Goal: Transaction & Acquisition: Subscribe to service/newsletter

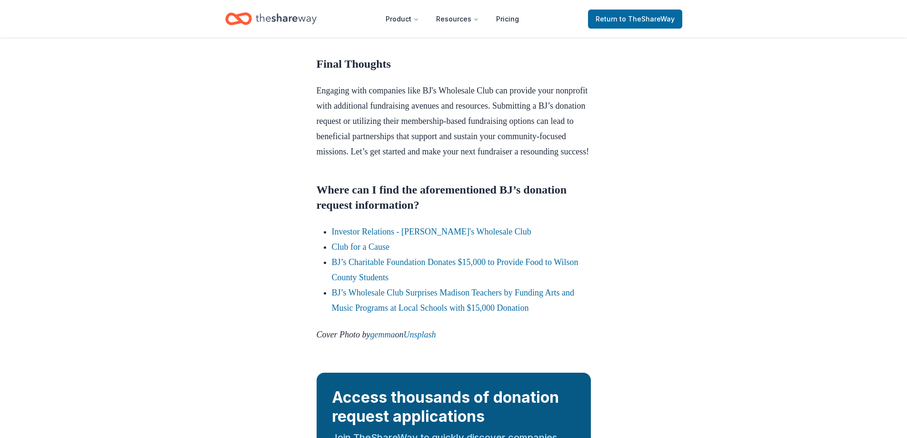
scroll to position [864, 0]
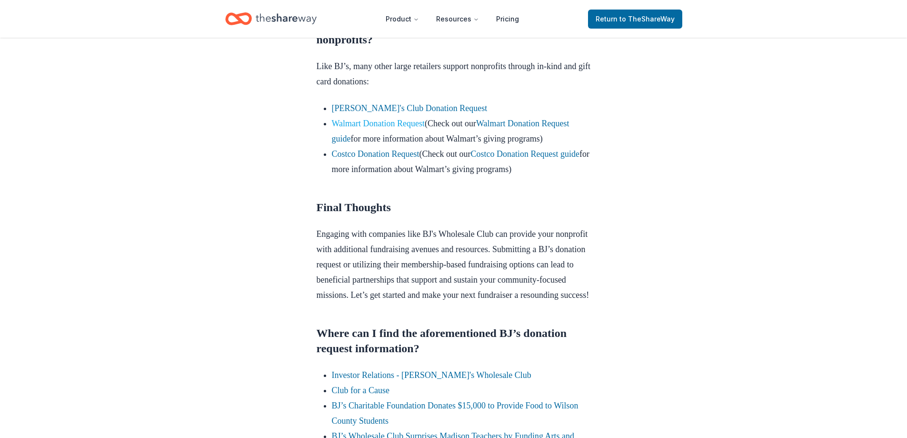
click at [393, 128] on link "Walmart Donation Request" at bounding box center [378, 124] width 93 height 10
click at [389, 128] on link "Walmart Donation Request" at bounding box center [378, 124] width 93 height 10
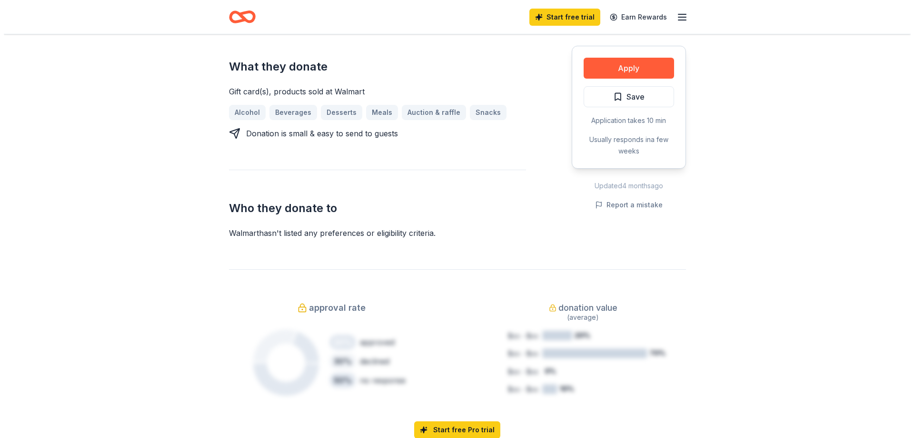
scroll to position [238, 0]
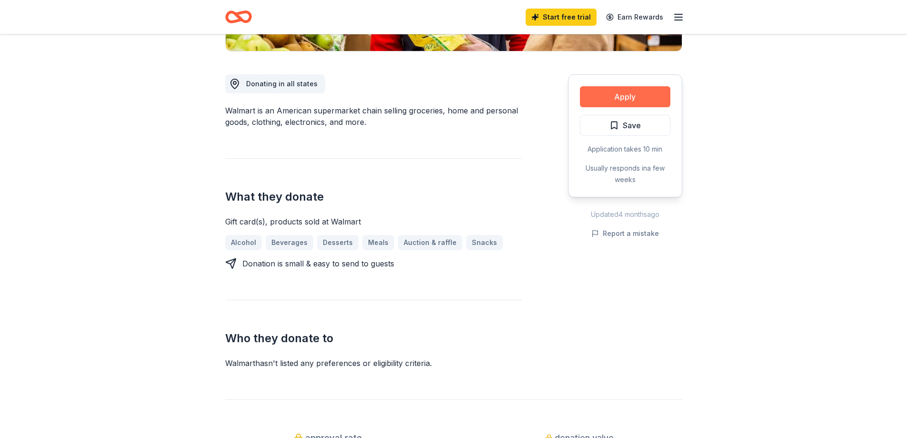
click at [628, 93] on button "Apply" at bounding box center [625, 96] width 90 height 21
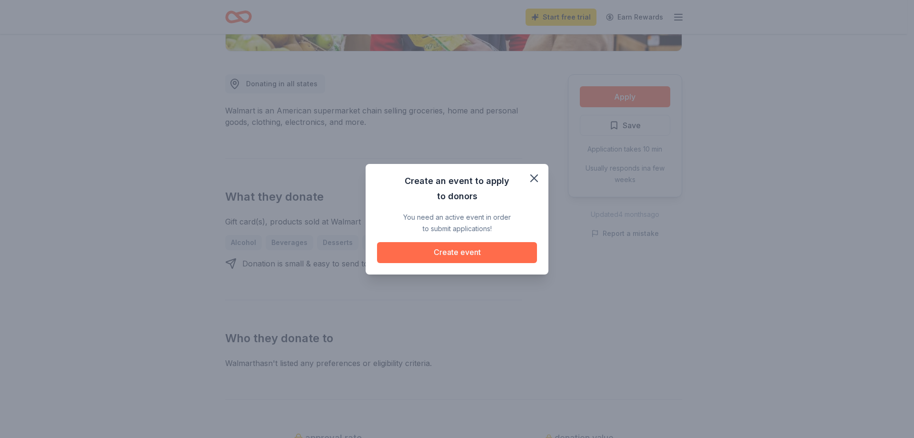
click at [458, 254] on button "Create event" at bounding box center [457, 252] width 160 height 21
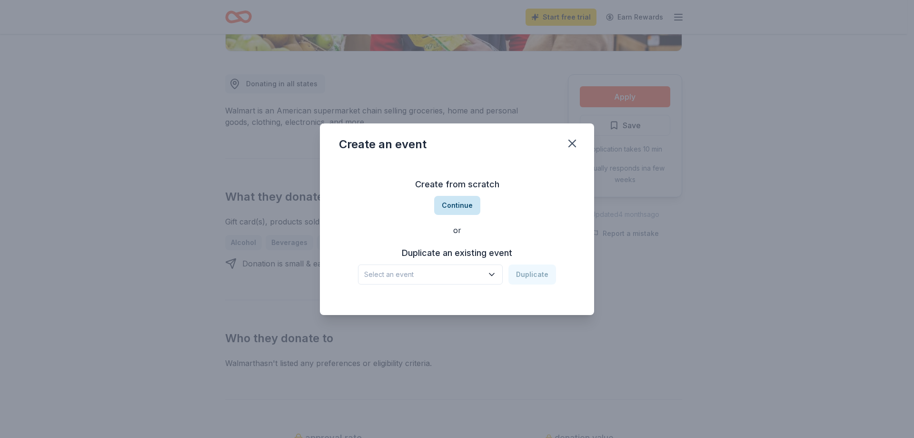
click at [465, 202] on button "Continue" at bounding box center [457, 205] width 46 height 19
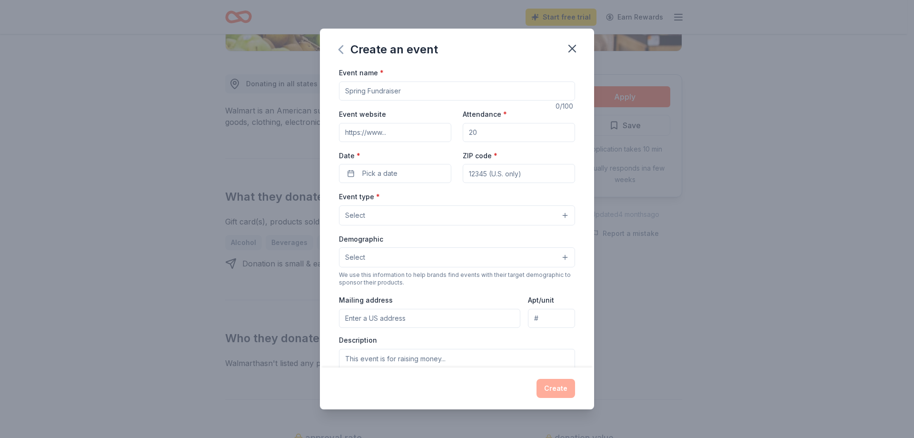
click at [345, 44] on icon "button" at bounding box center [340, 49] width 15 height 15
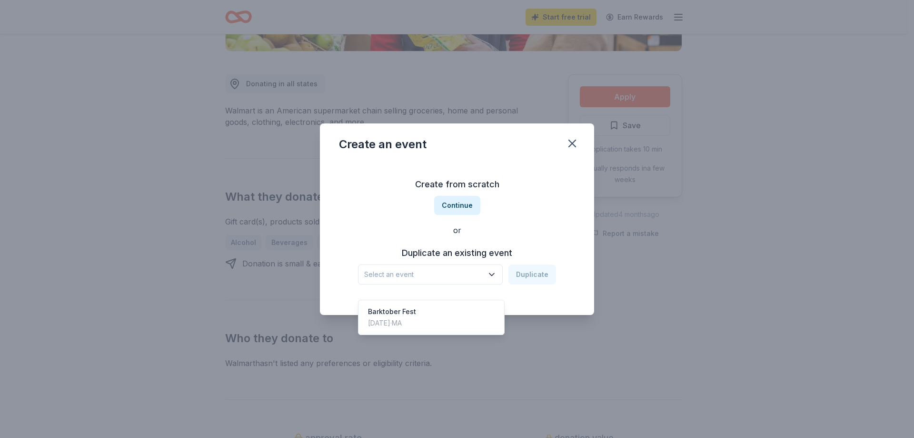
click at [492, 275] on icon "button" at bounding box center [492, 275] width 10 height 10
click at [395, 317] on div "Oct 19, 2024 · MA" at bounding box center [392, 322] width 48 height 11
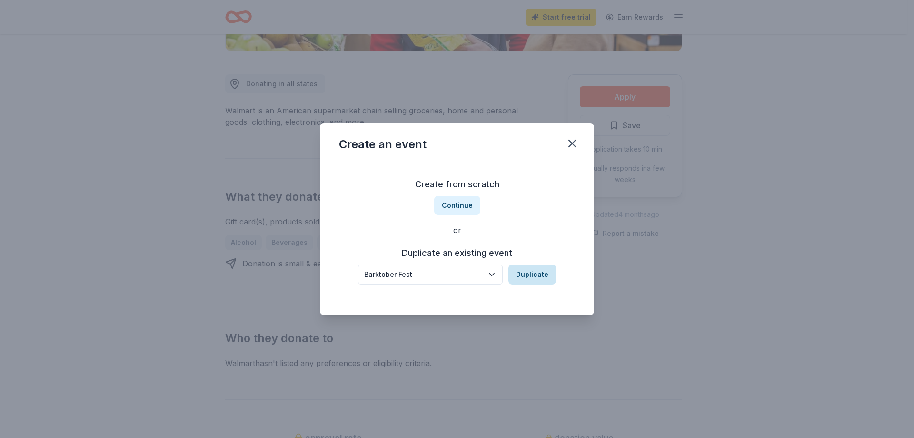
click at [543, 274] on button "Duplicate" at bounding box center [533, 274] width 48 height 20
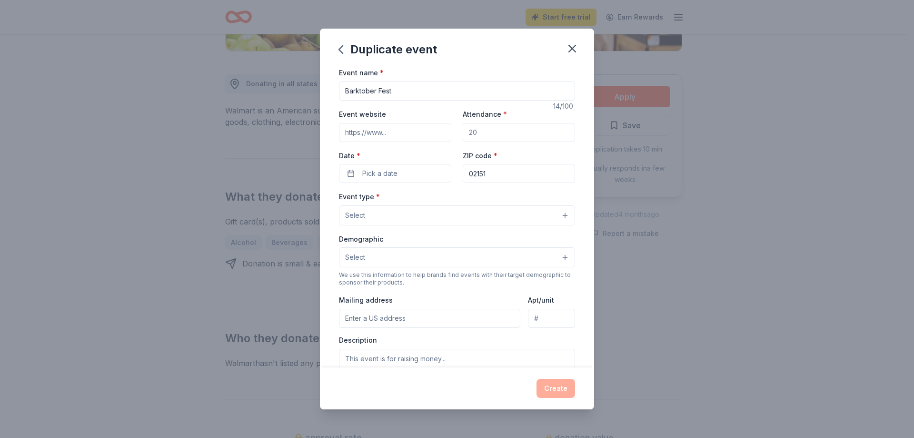
click at [420, 134] on input "Event website" at bounding box center [395, 132] width 112 height 19
type input "revererec.org"
drag, startPoint x: 503, startPoint y: 133, endPoint x: 323, endPoint y: 128, distance: 180.1
click at [323, 128] on div "Event name * Barktober Fest 14 /100 Event website revererec.org Attendance * Da…" at bounding box center [457, 217] width 274 height 300
type input "100"
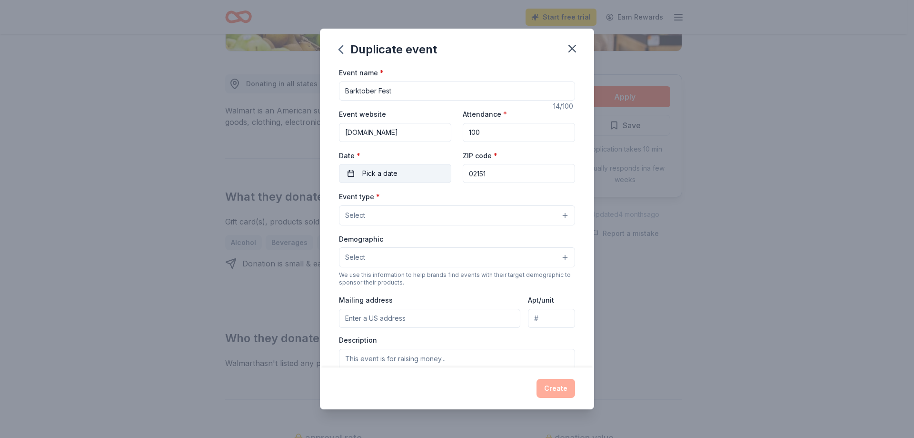
click at [375, 176] on span "Pick a date" at bounding box center [379, 173] width 35 height 11
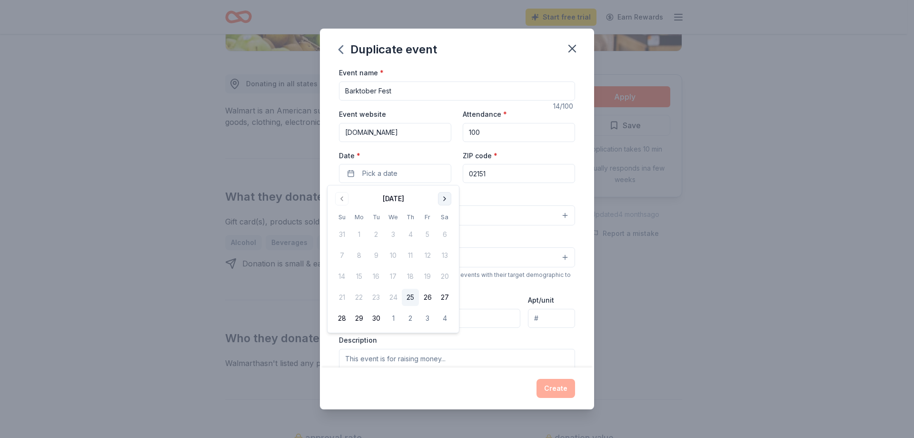
click at [446, 199] on button "Go to next month" at bounding box center [444, 198] width 13 height 13
click at [445, 256] on button "11" at bounding box center [444, 255] width 17 height 17
click at [498, 174] on input "02151" at bounding box center [519, 173] width 112 height 19
drag, startPoint x: 498, startPoint y: 174, endPoint x: 267, endPoint y: 171, distance: 231.5
click at [267, 171] on div "Duplicate event Event name * Barktober Fest 14 /100 Event website revererec.org…" at bounding box center [457, 219] width 914 height 438
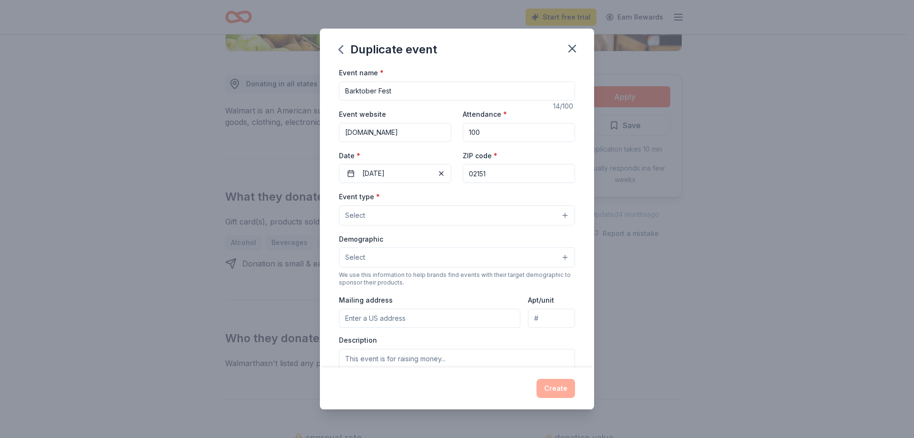
click at [398, 213] on button "Select" at bounding box center [457, 215] width 236 height 20
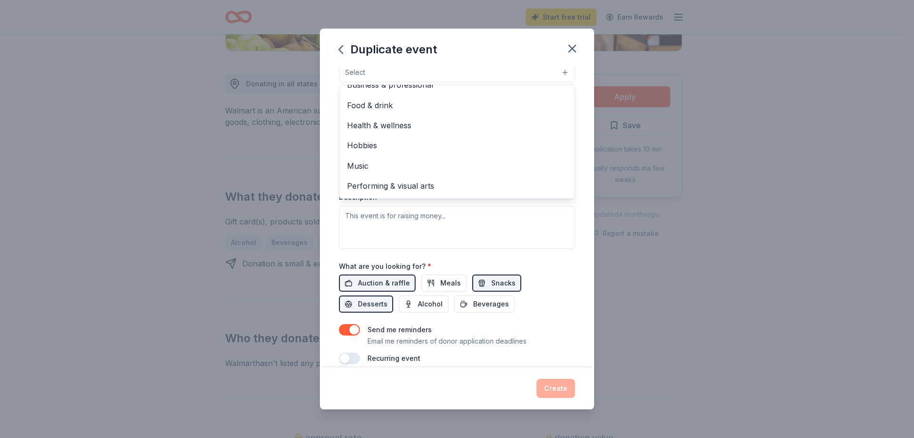
scroll to position [0, 0]
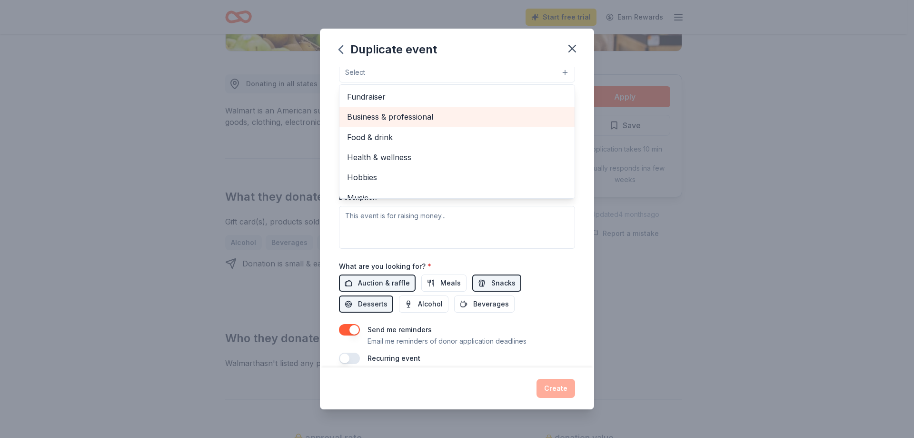
click at [425, 119] on span "Business & professional" at bounding box center [457, 116] width 220 height 12
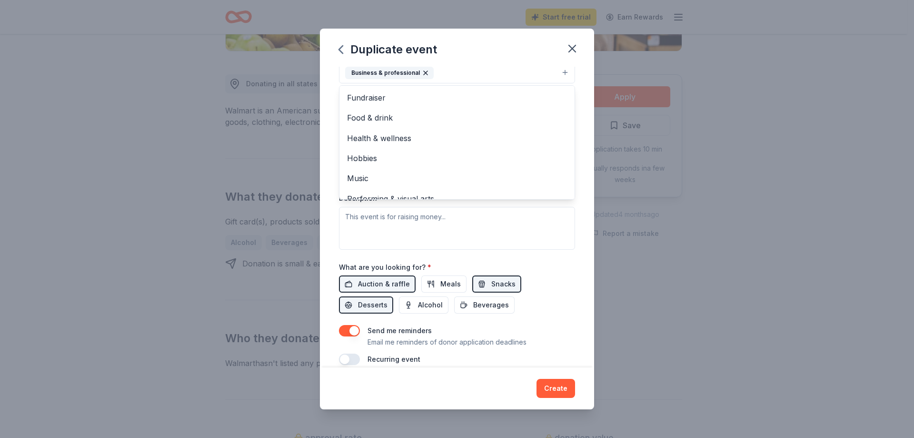
click at [884, 236] on div "Duplicate event Event name * Barktober Fest 14 /100 Event website revererec.org…" at bounding box center [457, 219] width 914 height 438
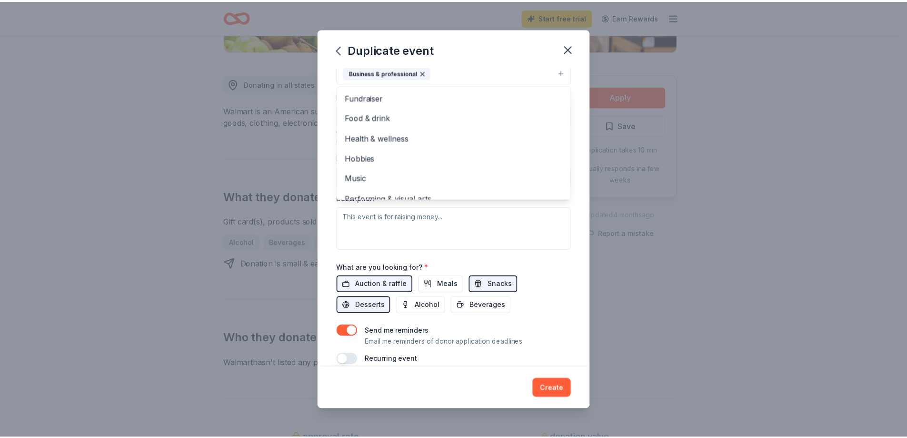
scroll to position [138, 0]
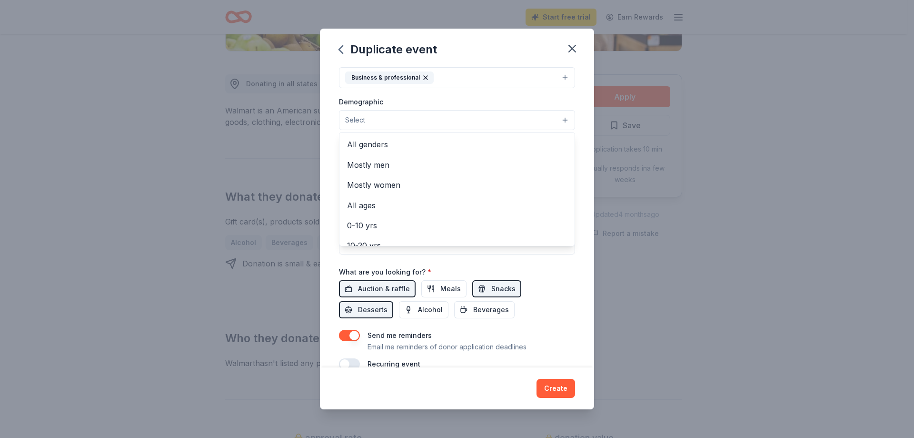
click at [560, 123] on button "Select" at bounding box center [457, 120] width 236 height 20
click at [508, 145] on span "All genders" at bounding box center [457, 144] width 220 height 12
click at [686, 185] on div "Duplicate event Event name * Barktober Fest 14 /100 Event website revererec.org…" at bounding box center [457, 219] width 914 height 438
click at [399, 181] on input "Mailing address" at bounding box center [429, 181] width 181 height 19
type input "150 Beach Street"
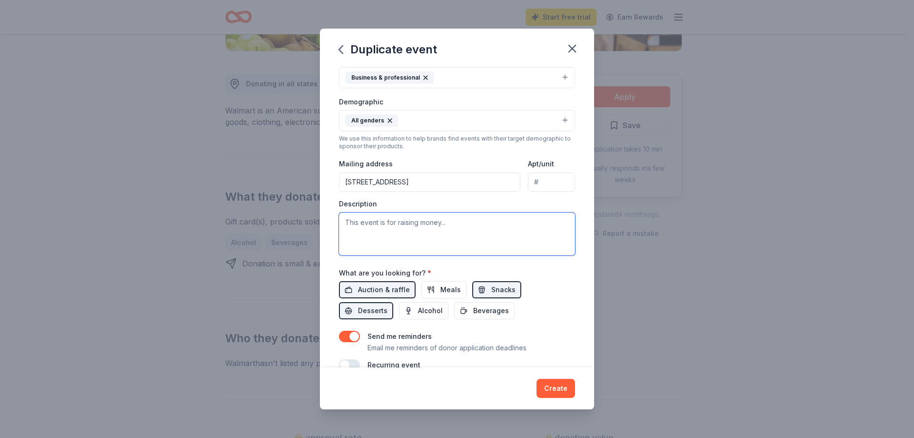
click at [451, 229] on textarea at bounding box center [457, 233] width 236 height 43
click at [573, 47] on icon "button" at bounding box center [572, 48] width 13 height 13
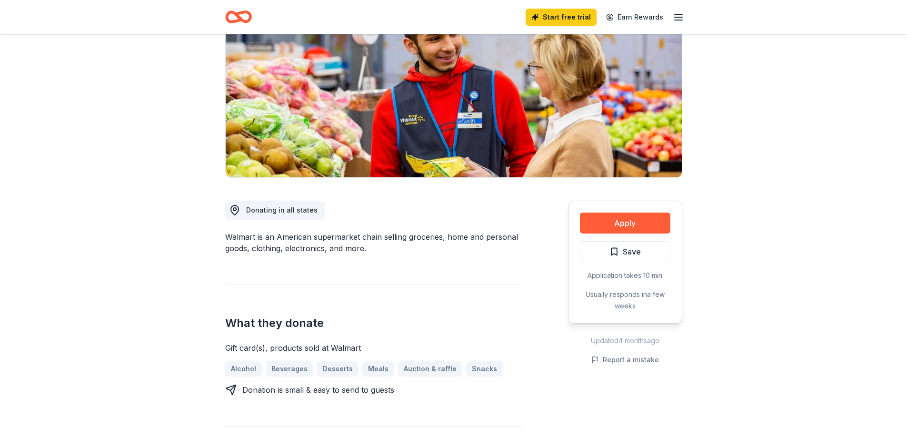
scroll to position [48, 0]
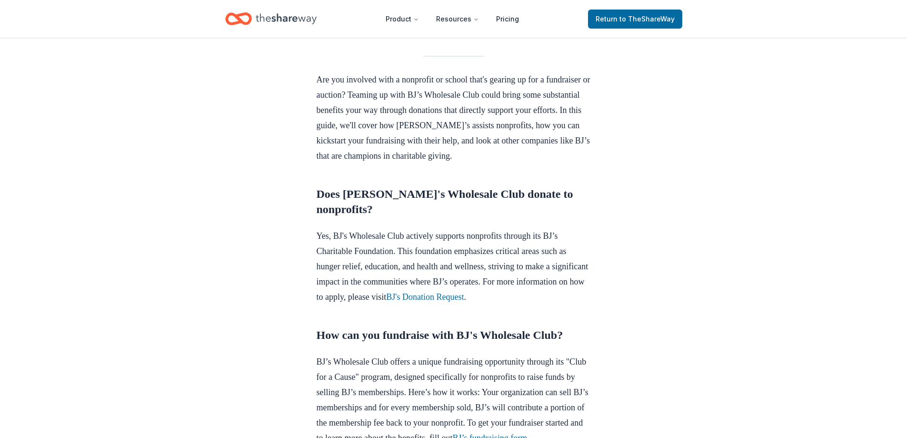
scroll to position [260, 0]
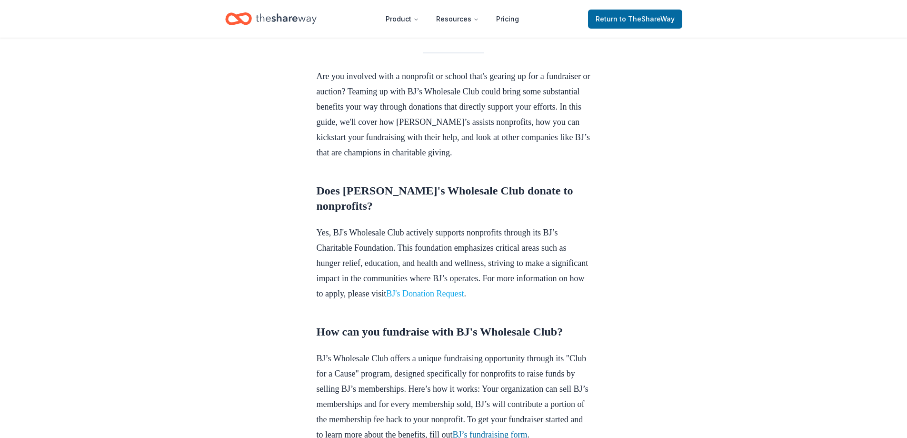
click at [464, 298] on link "BJ's Donation Request" at bounding box center [425, 294] width 78 height 10
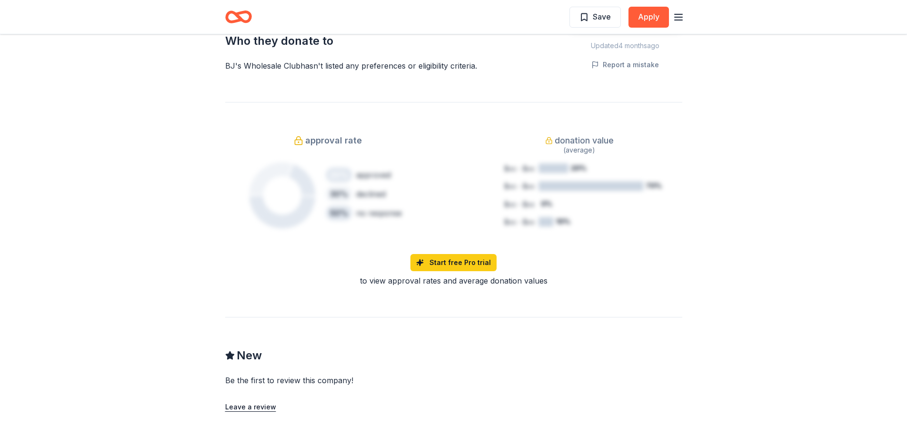
scroll to position [712, 0]
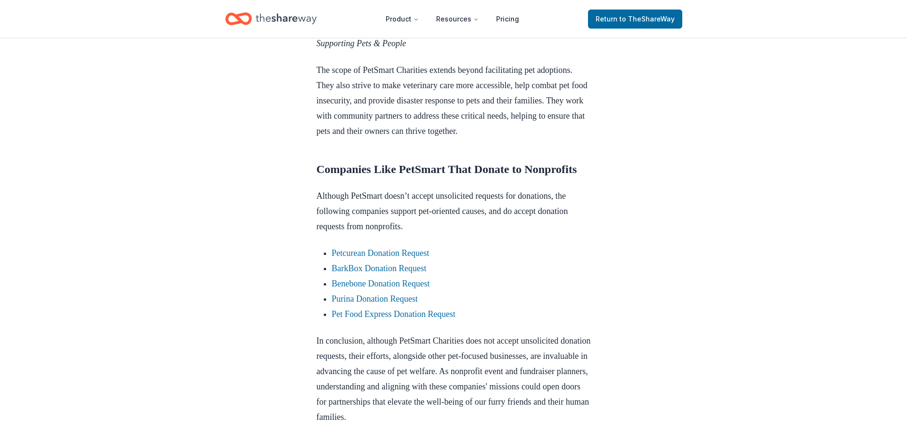
scroll to position [762, 0]
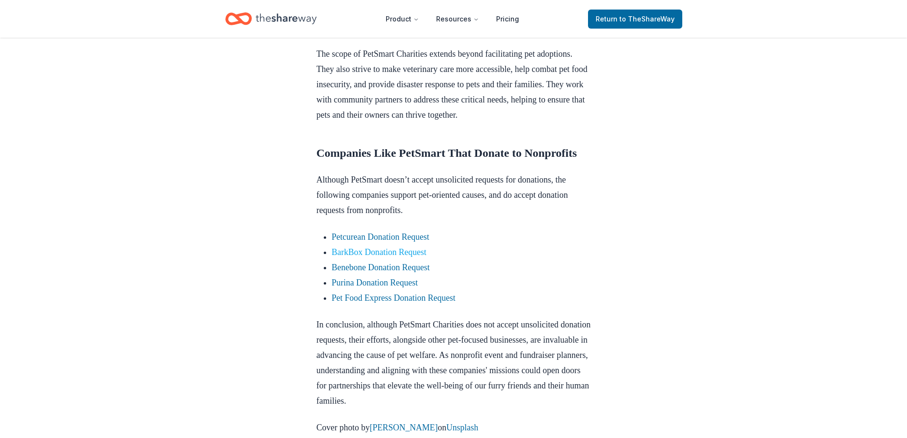
click at [388, 257] on link "BarkBox Donation Request" at bounding box center [379, 252] width 95 height 10
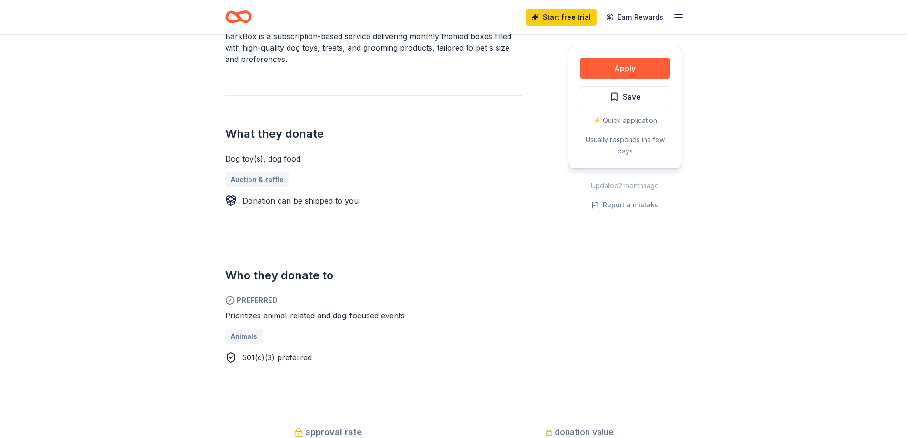
scroll to position [286, 0]
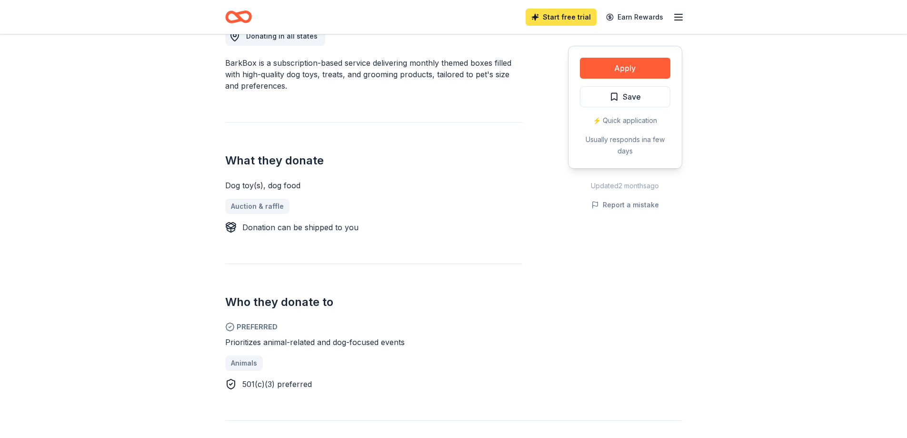
click at [563, 19] on link "Start free trial" at bounding box center [561, 17] width 71 height 17
click at [564, 13] on link "Start free trial" at bounding box center [561, 17] width 71 height 17
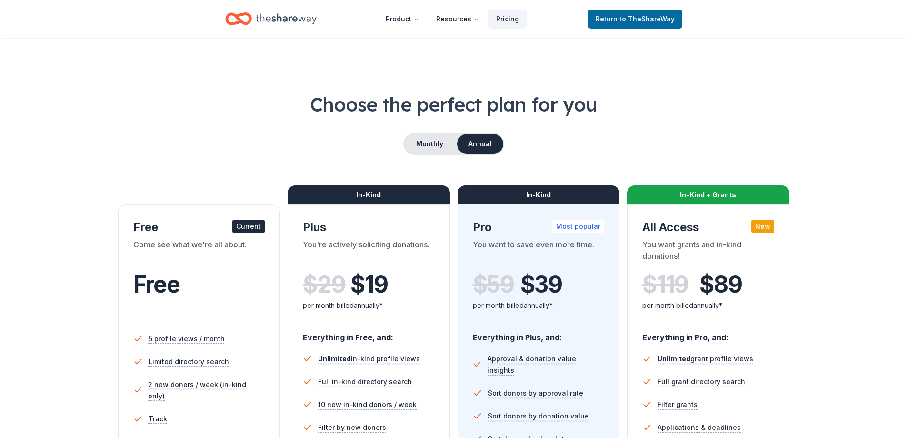
click at [244, 229] on div "Current" at bounding box center [248, 226] width 32 height 13
click at [421, 140] on button "Monthly" at bounding box center [429, 144] width 51 height 20
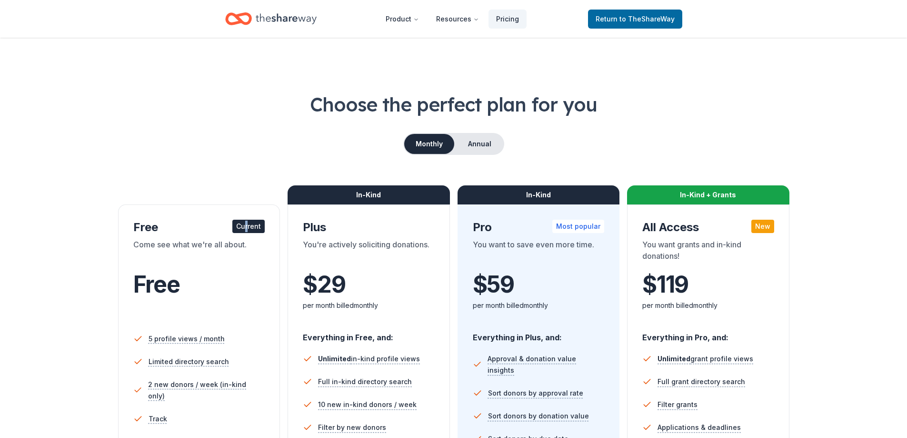
drag, startPoint x: 246, startPoint y: 227, endPoint x: 241, endPoint y: 230, distance: 6.0
click at [248, 228] on div "Current" at bounding box center [248, 226] width 32 height 13
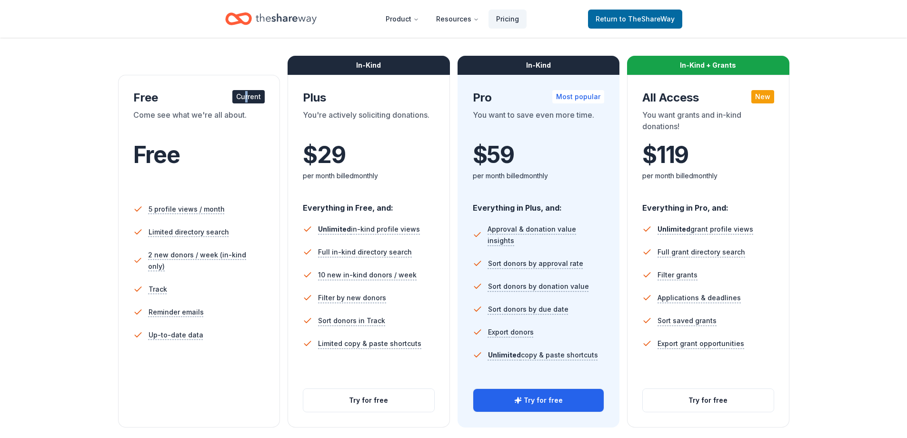
scroll to position [191, 0]
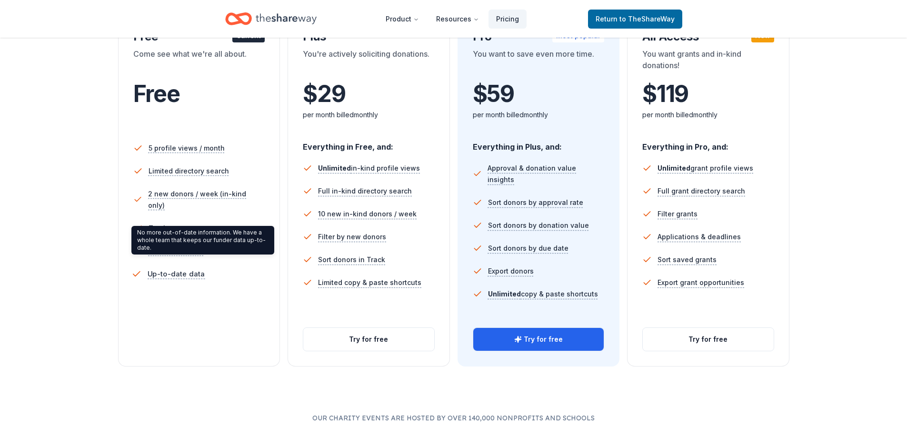
click at [171, 268] on span "Up-to-date data" at bounding box center [176, 274] width 58 height 12
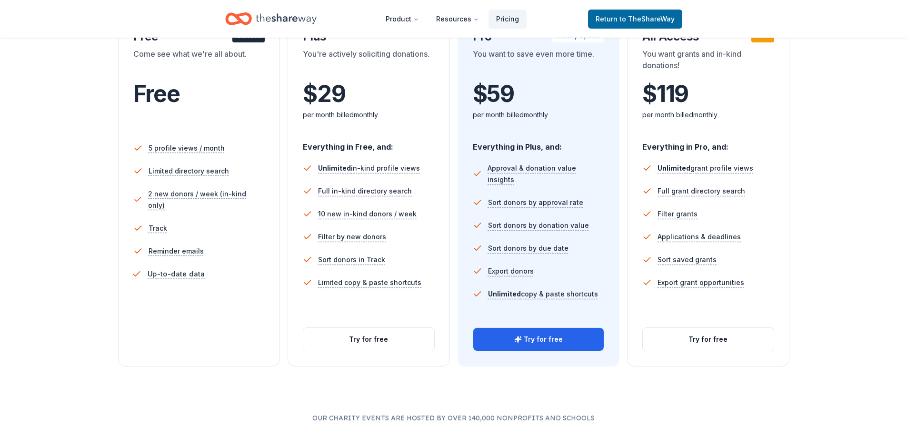
click at [171, 268] on span "Up-to-date data" at bounding box center [176, 274] width 58 height 12
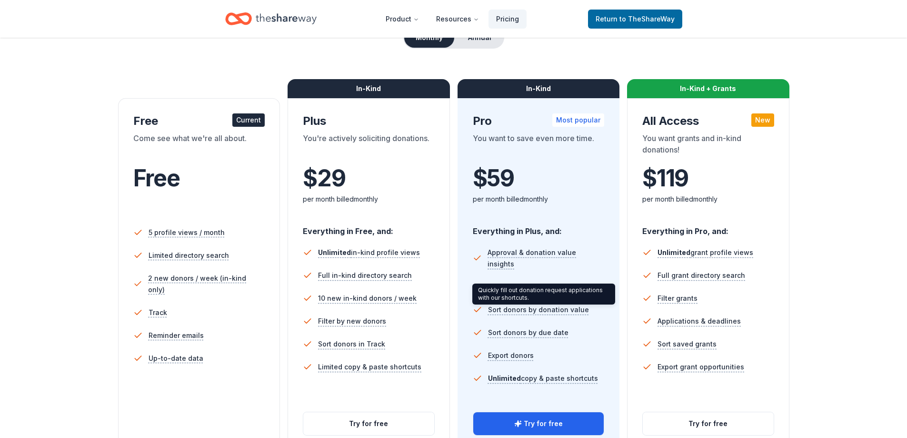
scroll to position [0, 0]
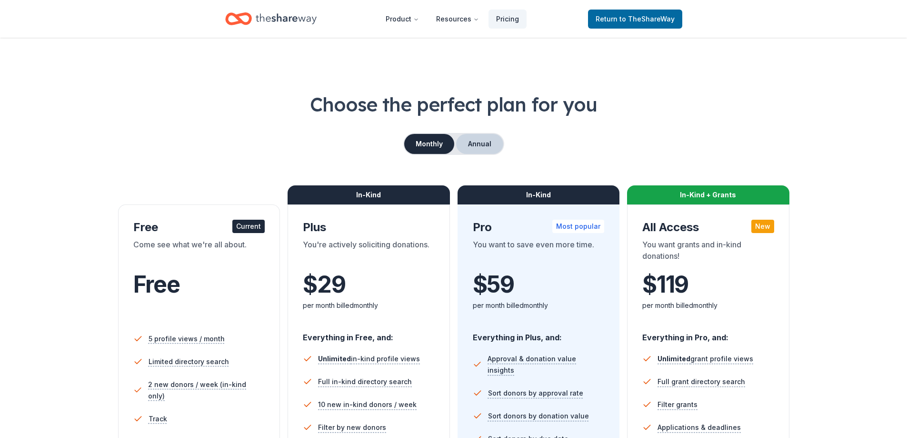
click at [482, 144] on button "Annual" at bounding box center [479, 144] width 47 height 20
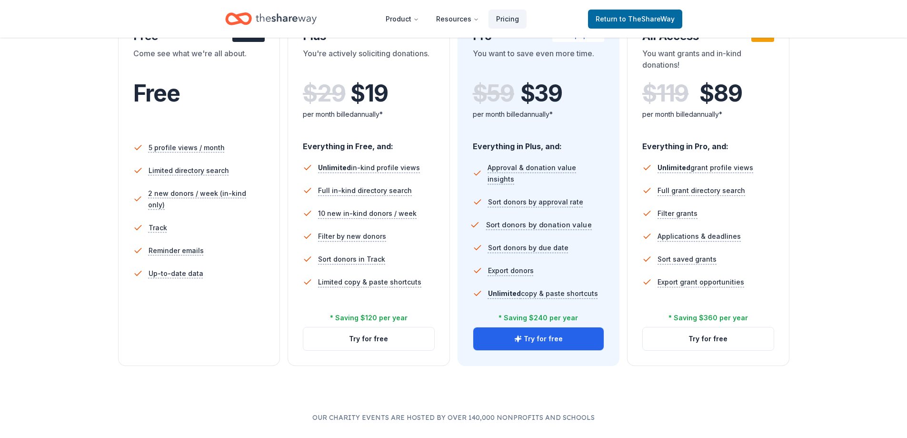
scroll to position [191, 0]
click at [521, 338] on icon "button" at bounding box center [518, 339] width 8 height 8
